Goal: Browse casually

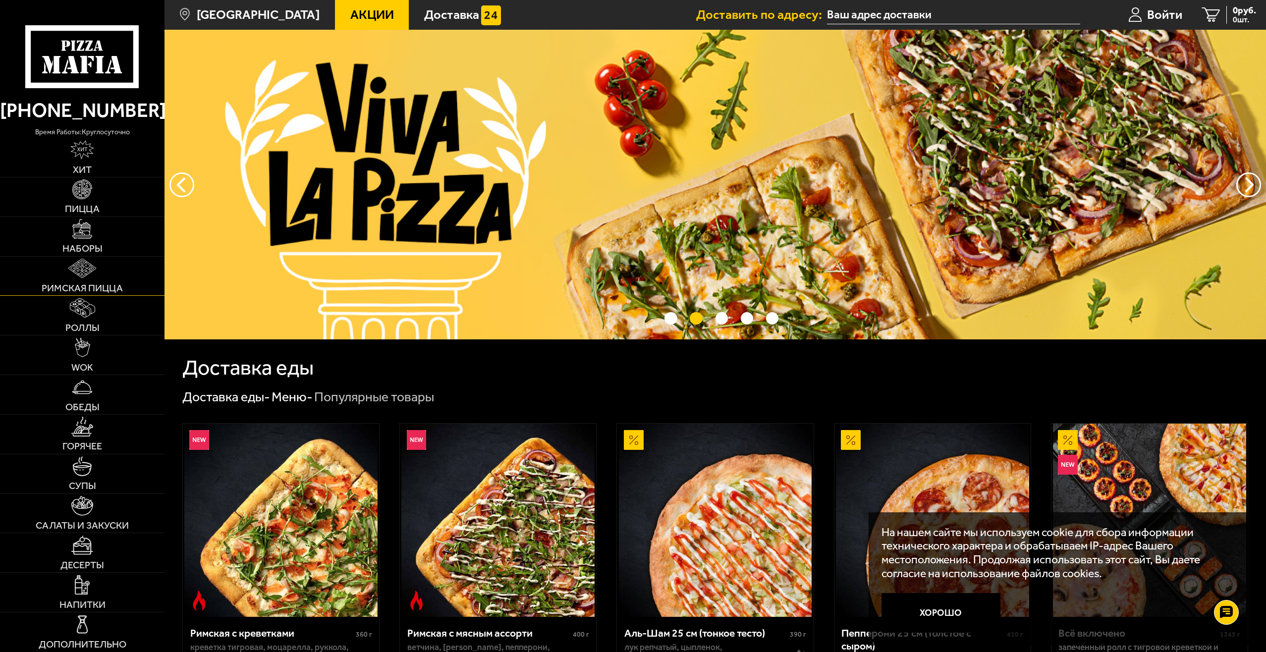
click at [95, 262] on img at bounding box center [82, 268] width 28 height 19
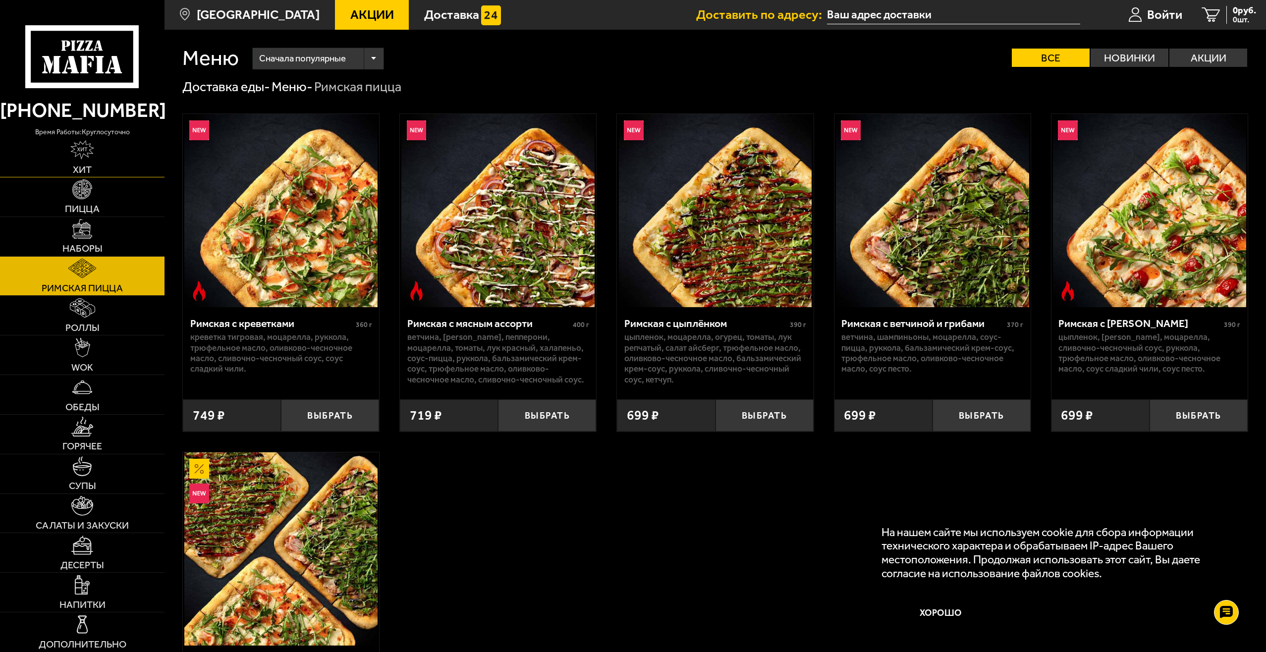
click at [86, 147] on img at bounding box center [81, 149] width 23 height 19
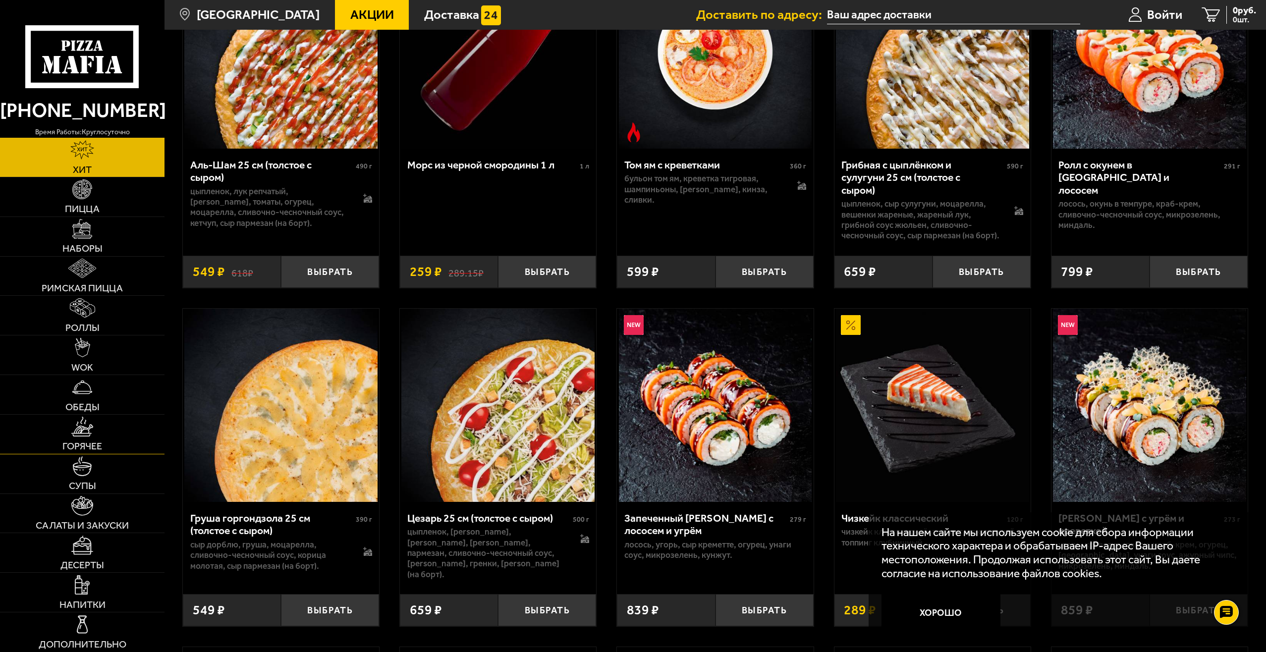
scroll to position [297, 0]
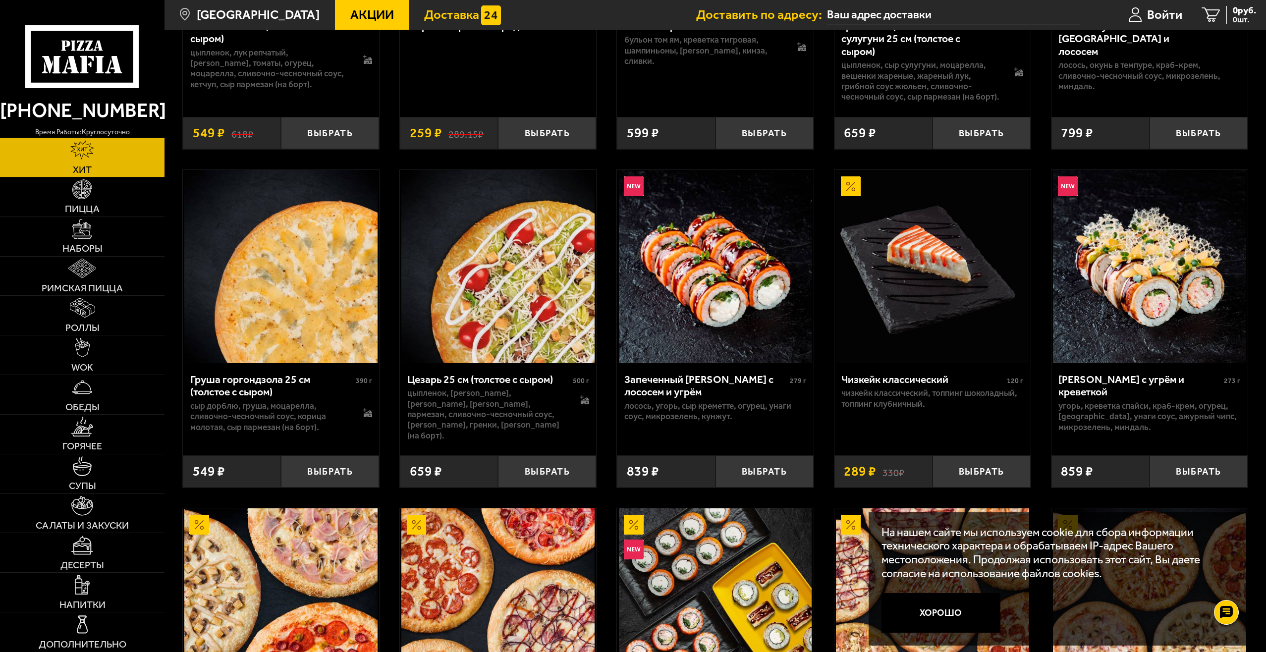
click at [453, 11] on span "Доставка" at bounding box center [451, 14] width 55 height 13
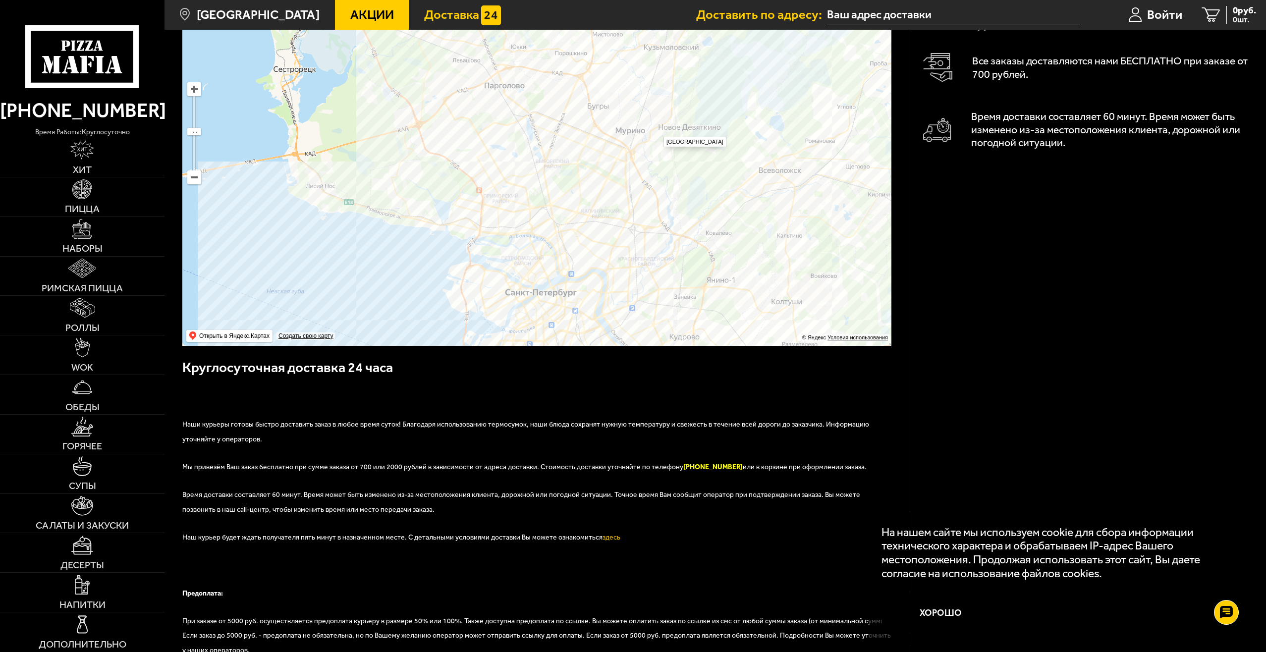
scroll to position [99, 0]
click at [106, 147] on link "Хит" at bounding box center [82, 157] width 164 height 39
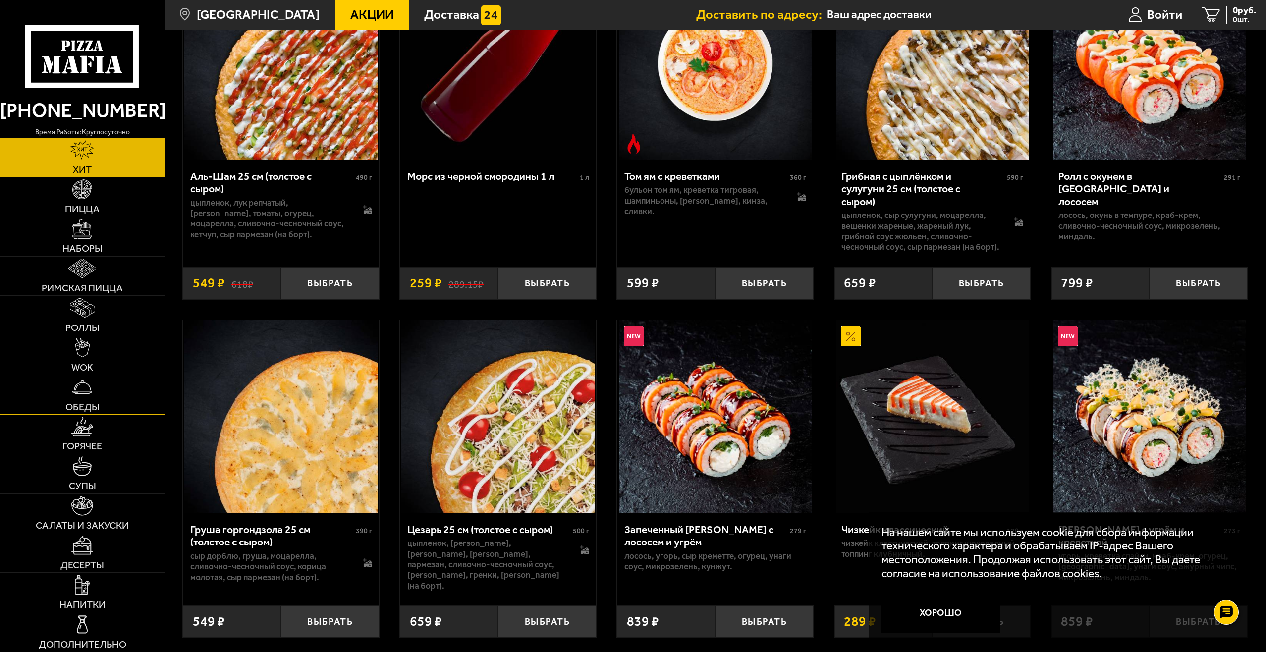
scroll to position [149, 0]
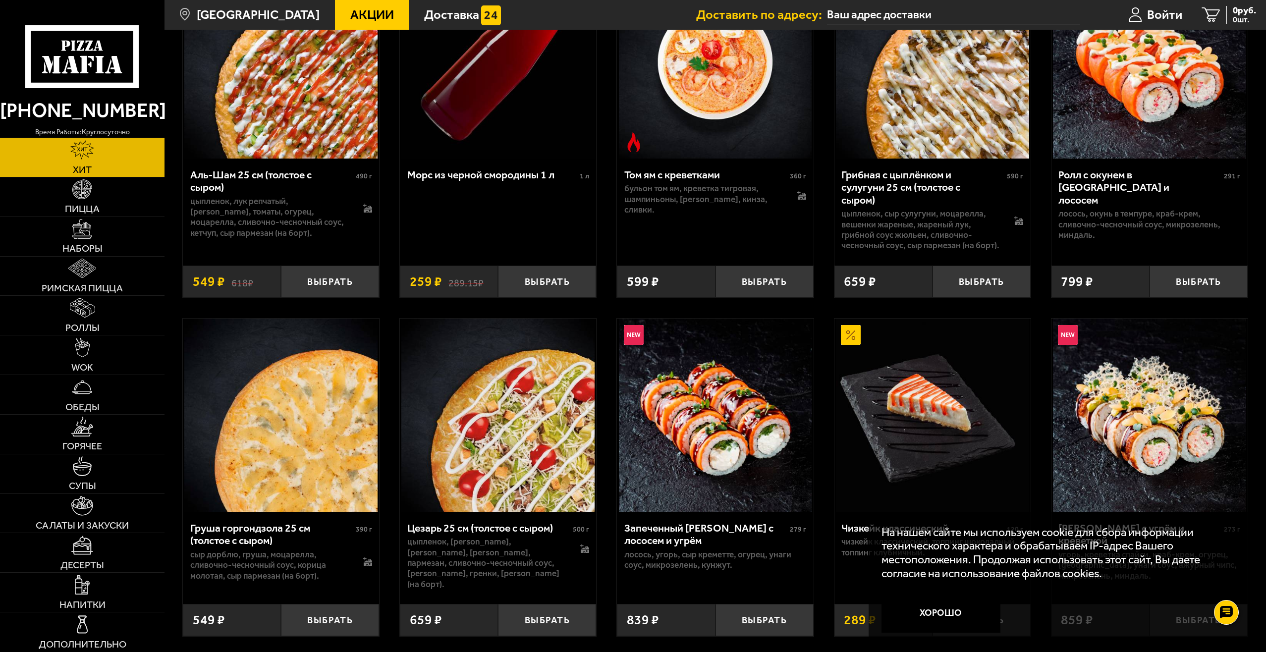
click at [102, 43] on icon at bounding box center [82, 56] width 114 height 63
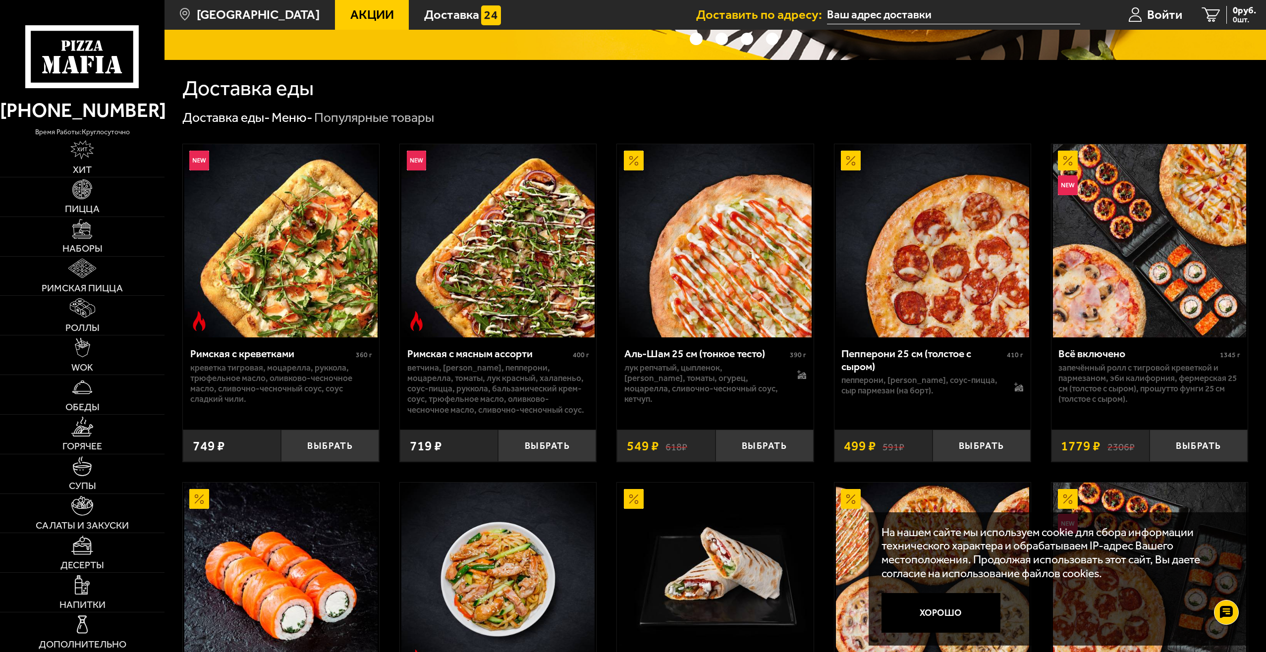
scroll to position [347, 0]
